Goal: Task Accomplishment & Management: Understand process/instructions

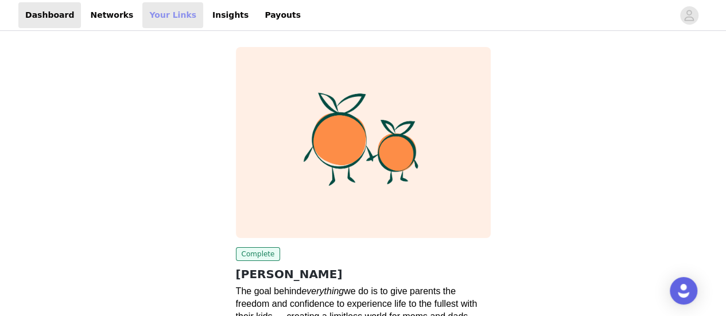
click at [158, 15] on link "Your Links" at bounding box center [172, 15] width 61 height 26
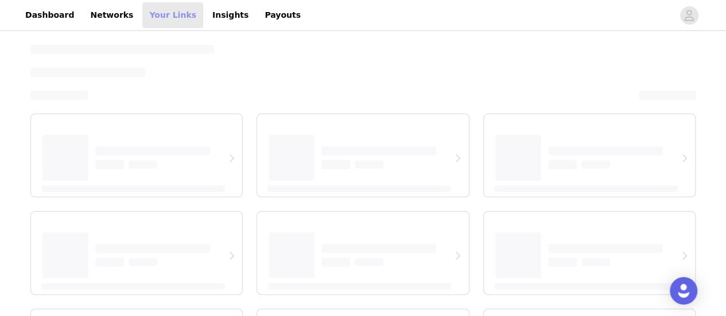
select select "12"
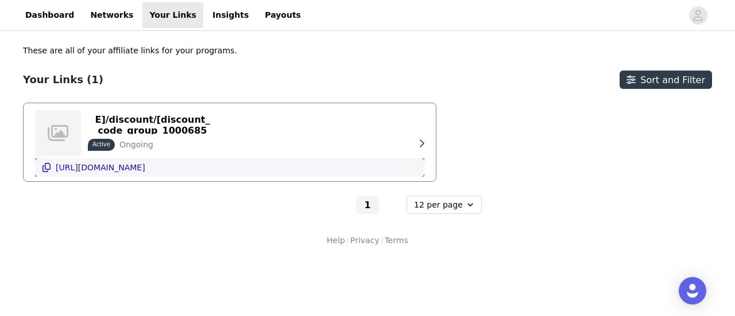
click at [145, 168] on p "[URL][DOMAIN_NAME]" at bounding box center [101, 167] width 90 height 9
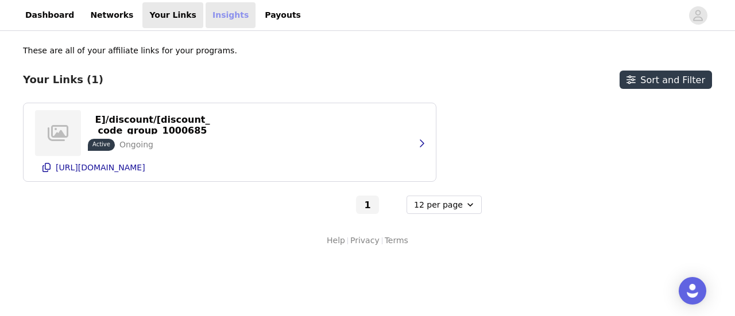
click at [206, 13] on link "Insights" at bounding box center [231, 15] width 50 height 26
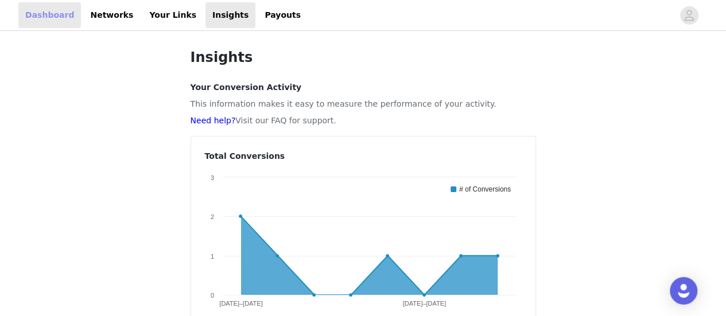
click at [39, 23] on link "Dashboard" at bounding box center [49, 15] width 63 height 26
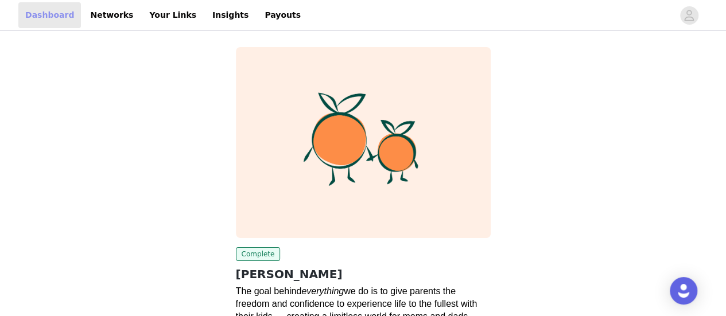
scroll to position [88, 0]
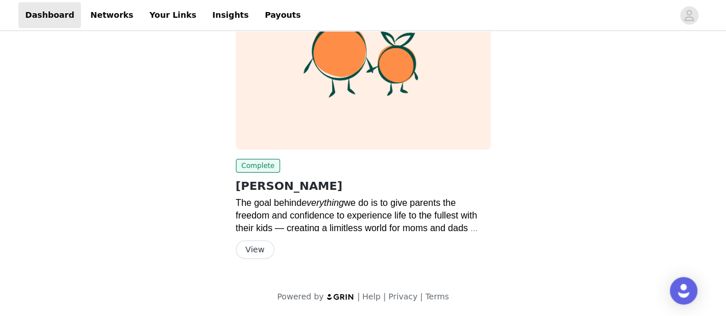
click at [252, 247] on button "View" at bounding box center [255, 250] width 38 height 18
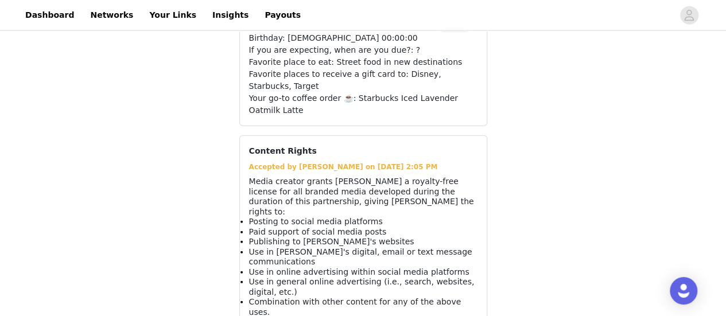
scroll to position [1394, 0]
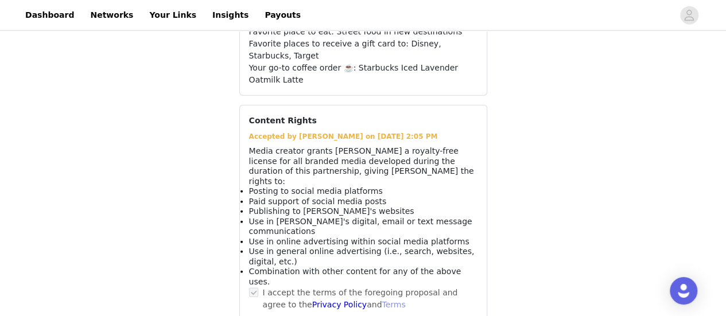
click at [382, 300] on link "Terms" at bounding box center [394, 304] width 24 height 9
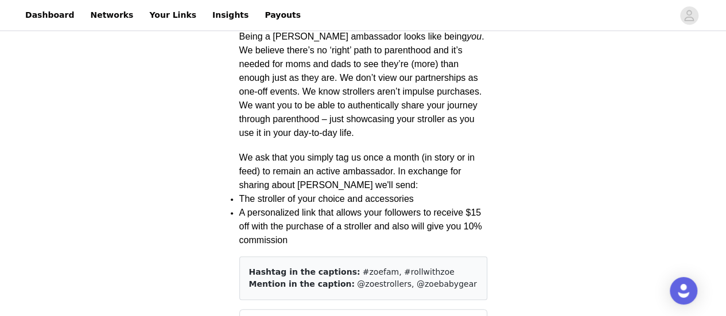
scroll to position [443, 0]
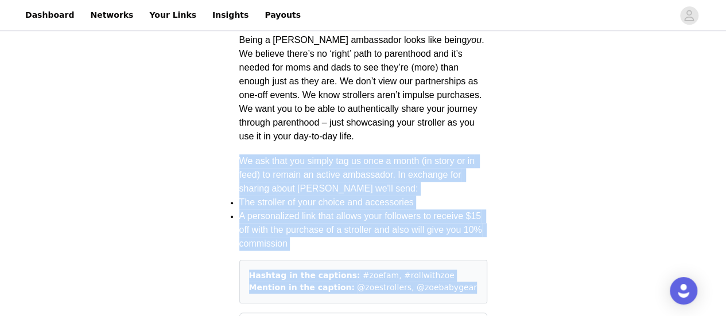
drag, startPoint x: 237, startPoint y: 157, endPoint x: 442, endPoint y: 288, distance: 243.2
copy div "We ask that you simply tag us once a month (in story or in feed) to remain an a…"
